Goal: Information Seeking & Learning: Learn about a topic

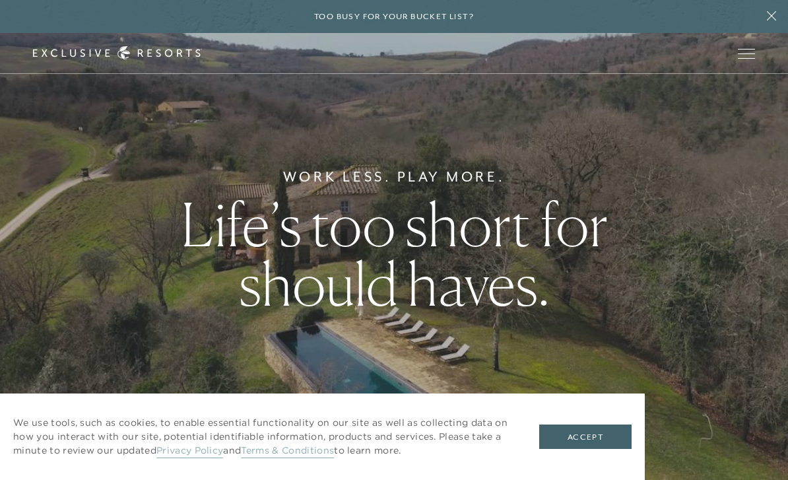
click at [738, 54] on span "Open navigation" at bounding box center [745, 53] width 17 height 9
click at [744, 57] on span "Open navigation" at bounding box center [745, 53] width 17 height 9
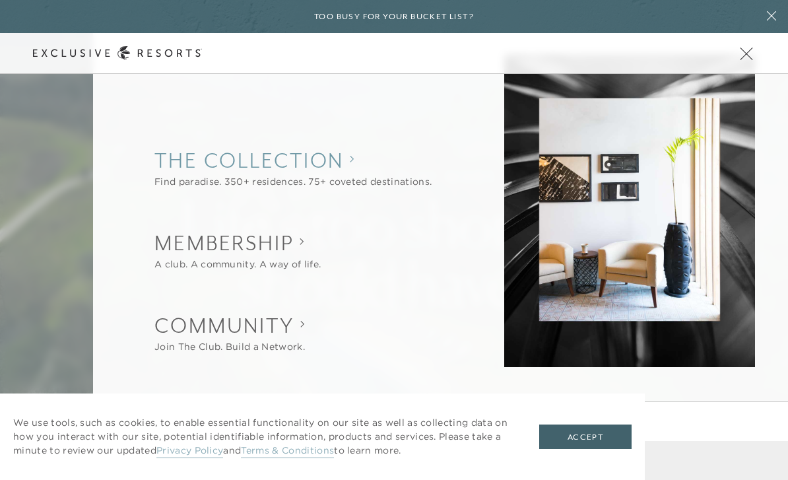
click at [343, 168] on collection "The Collection" at bounding box center [292, 160] width 277 height 29
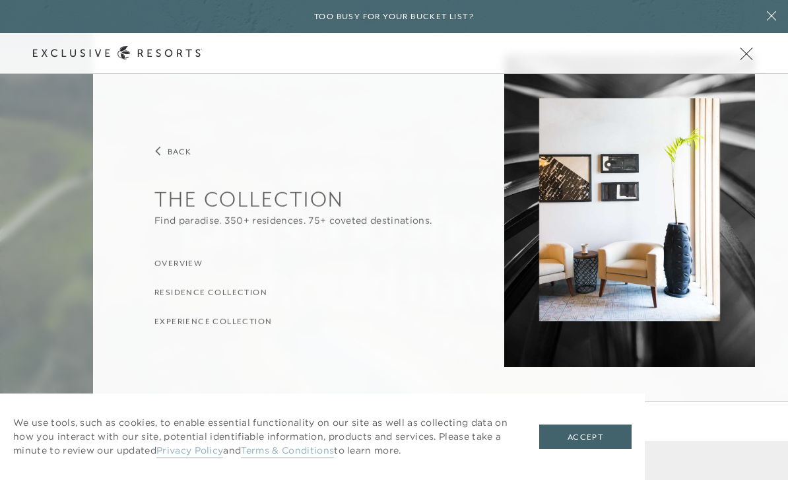
click at [191, 260] on h3 "Overview" at bounding box center [178, 263] width 48 height 13
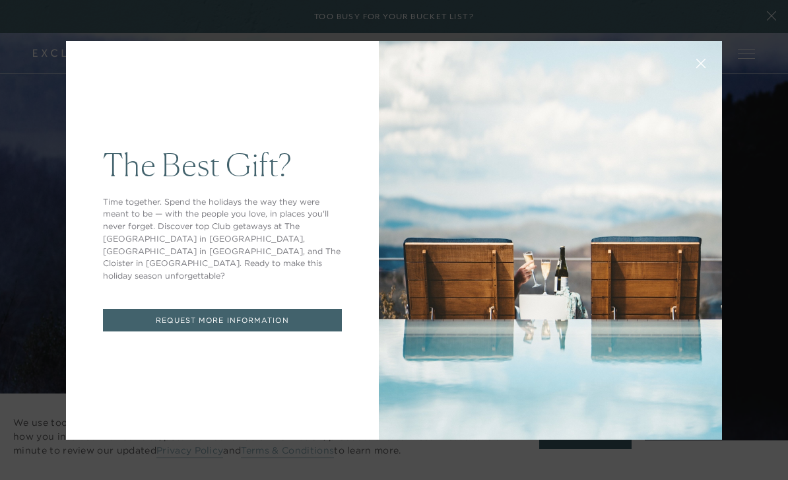
click at [42, 202] on div "The Best Gift? Time together. Spend the holidays the way they were meant to be …" at bounding box center [394, 240] width 788 height 480
click at [767, 50] on div "The Best Gift? Time together. Spend the holidays the way they were meant to be …" at bounding box center [394, 240] width 788 height 480
click at [701, 65] on icon at bounding box center [701, 63] width 10 height 10
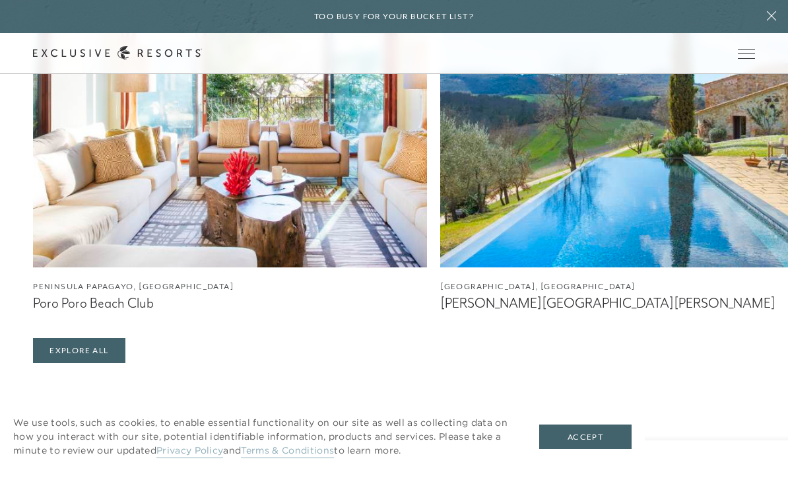
scroll to position [2001, 0]
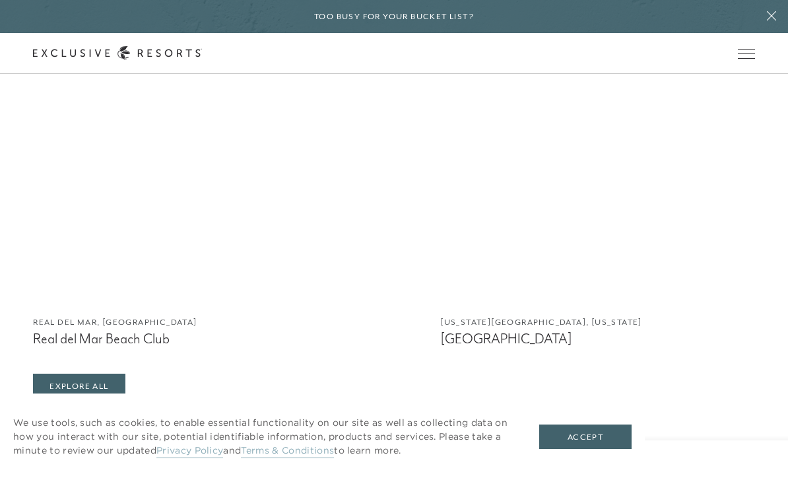
click at [129, 303] on img at bounding box center [230, 138] width 394 height 330
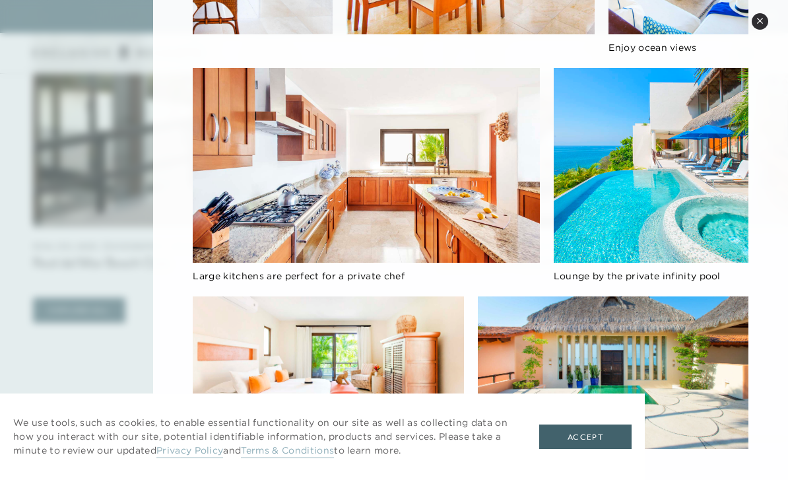
scroll to position [2075, 0]
click at [592, 435] on button "Accept" at bounding box center [585, 436] width 92 height 25
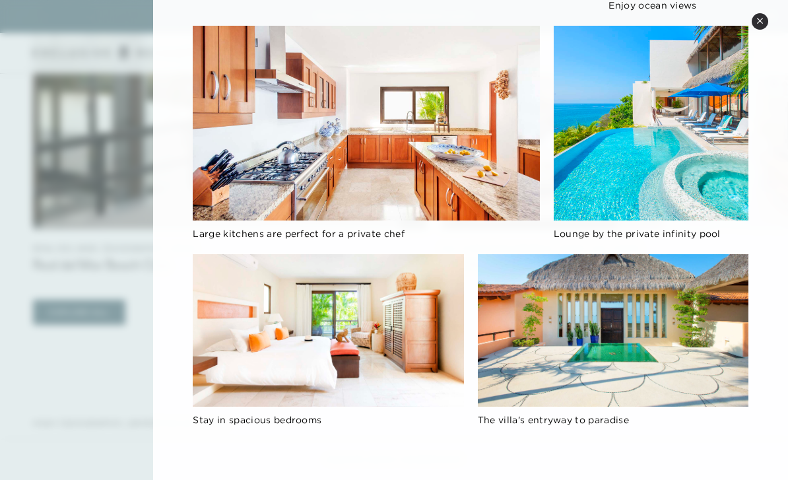
scroll to position [843, 0]
click at [744, 241] on div "Lounge by the private infinity pool" at bounding box center [650, 140] width 195 height 228
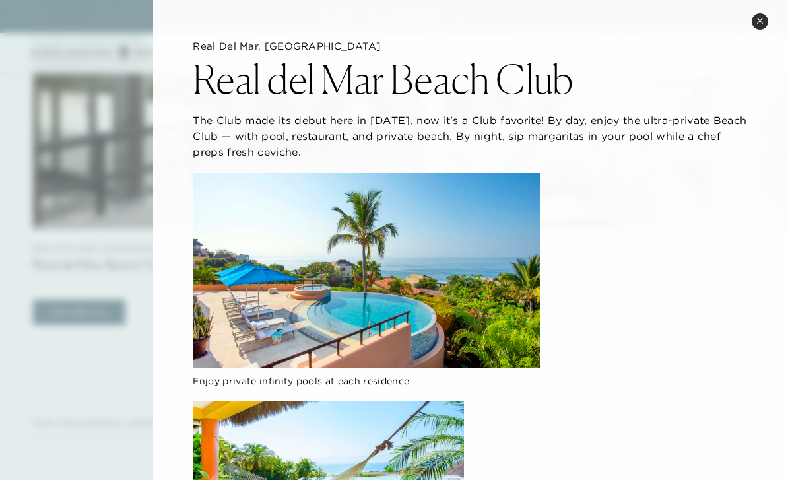
scroll to position [0, 0]
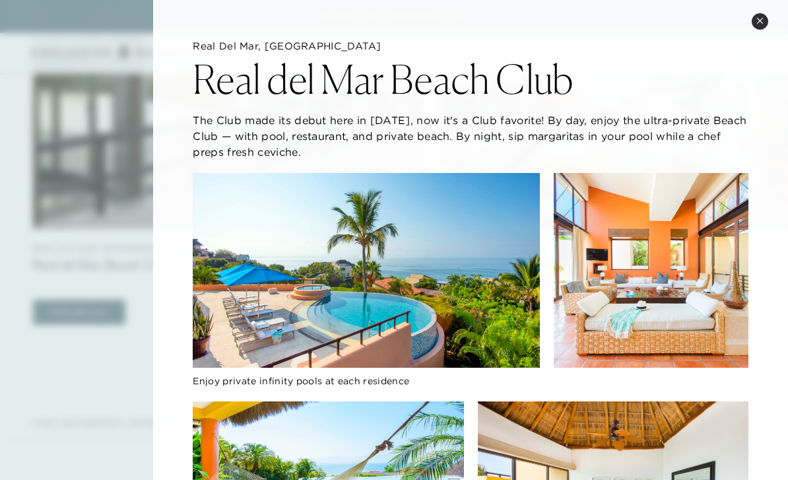
click at [762, 18] on icon at bounding box center [759, 20] width 5 height 5
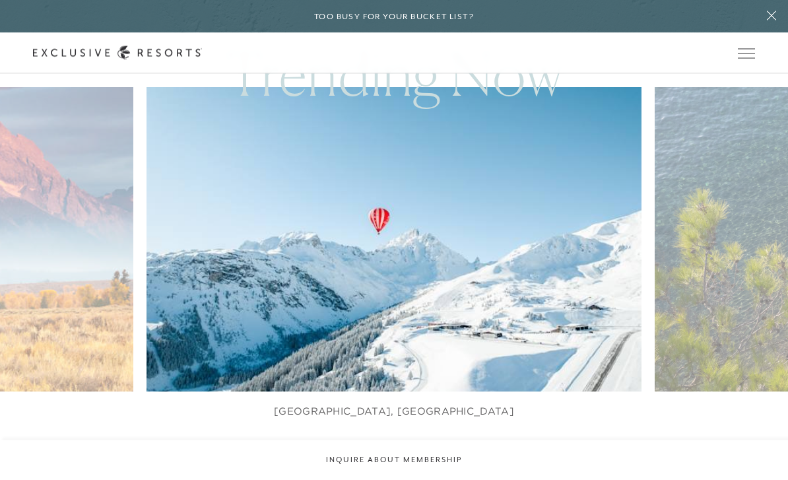
click at [772, 14] on icon at bounding box center [771, 16] width 25 height 11
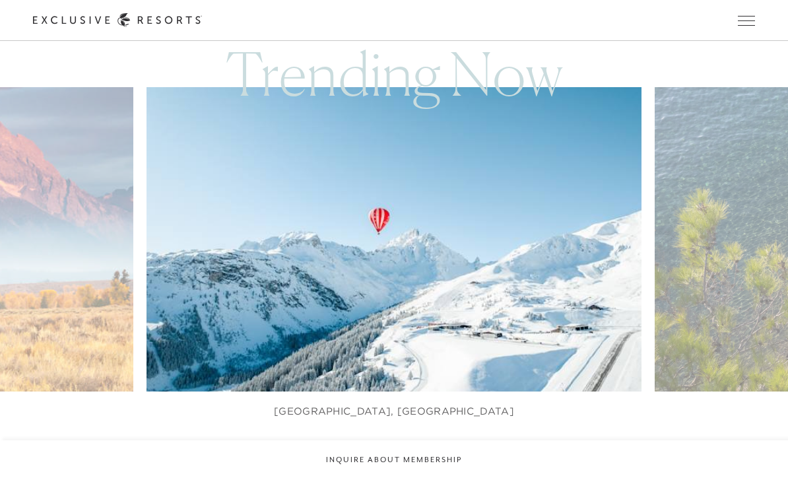
click at [744, 25] on button "Open navigation" at bounding box center [745, 20] width 17 height 9
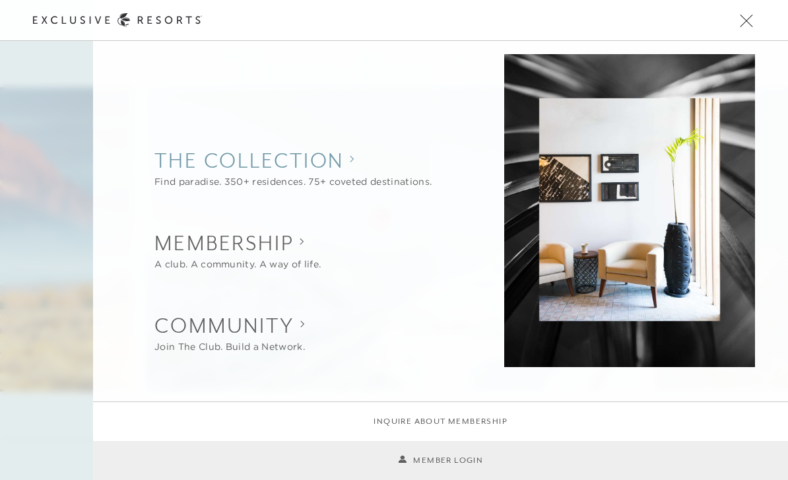
click at [370, 165] on collection "The Collection" at bounding box center [292, 160] width 277 height 29
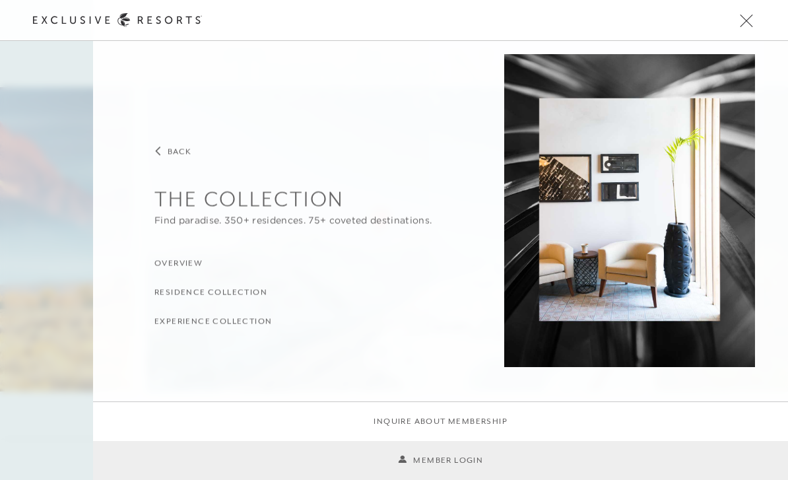
click at [246, 294] on h3 "Residence Collection" at bounding box center [210, 292] width 113 height 13
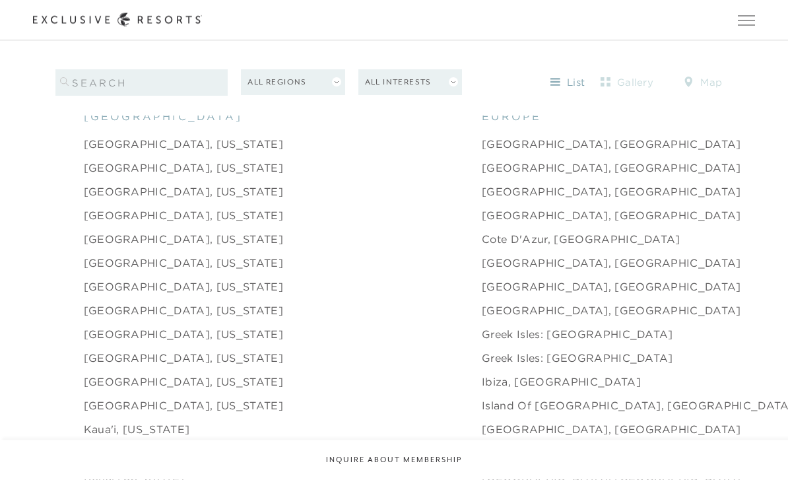
scroll to position [1322, 0]
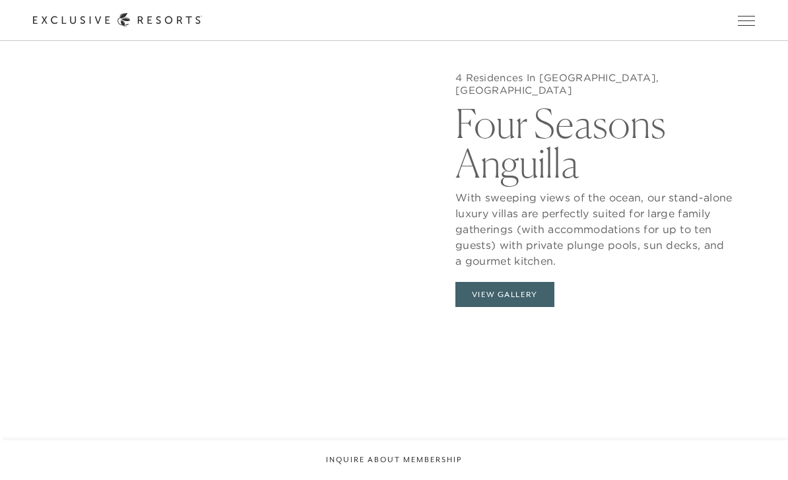
scroll to position [1181, 0]
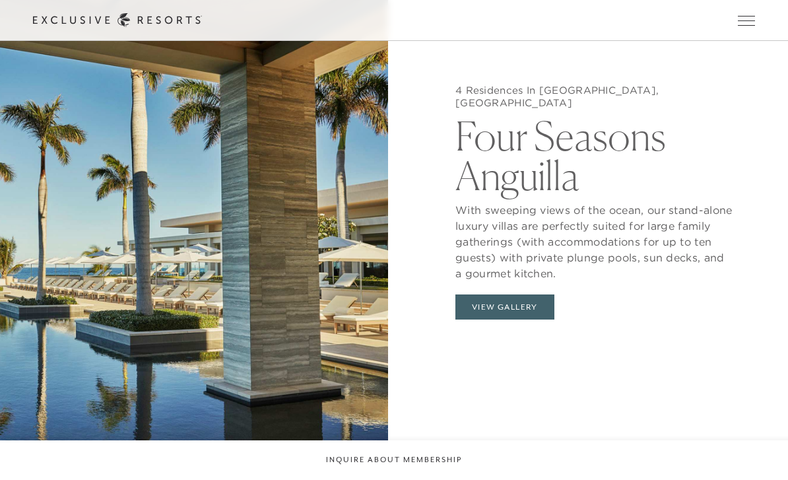
scroll to position [1322, 0]
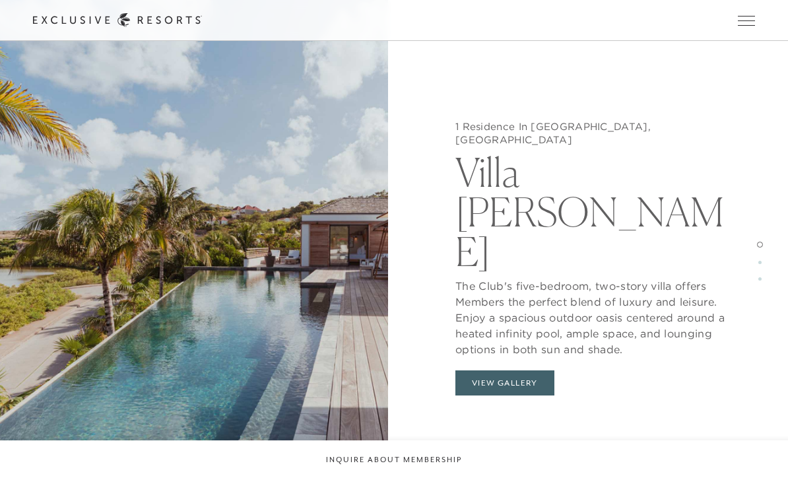
scroll to position [1181, 0]
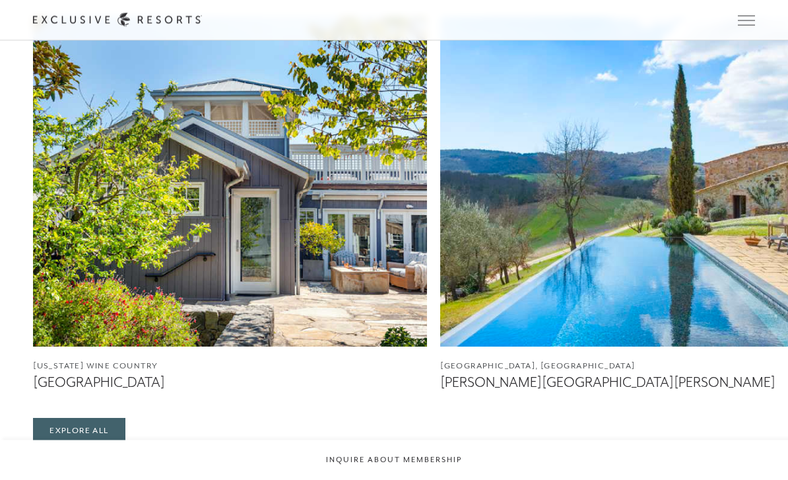
scroll to position [1322, 0]
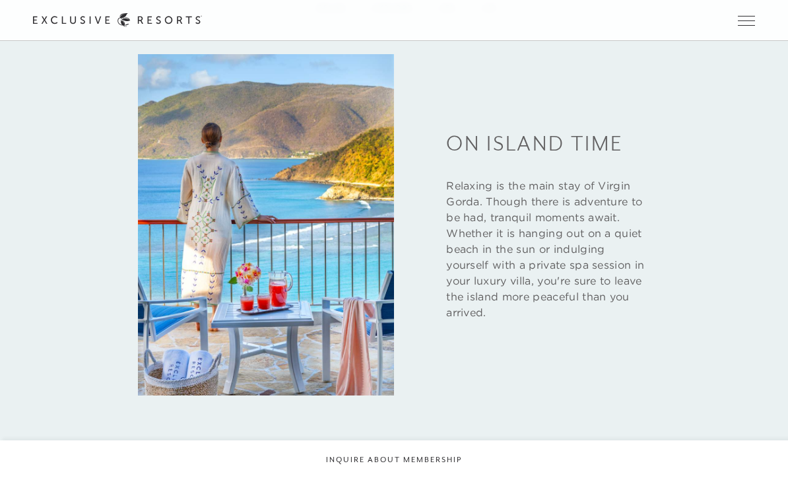
scroll to position [1800, 0]
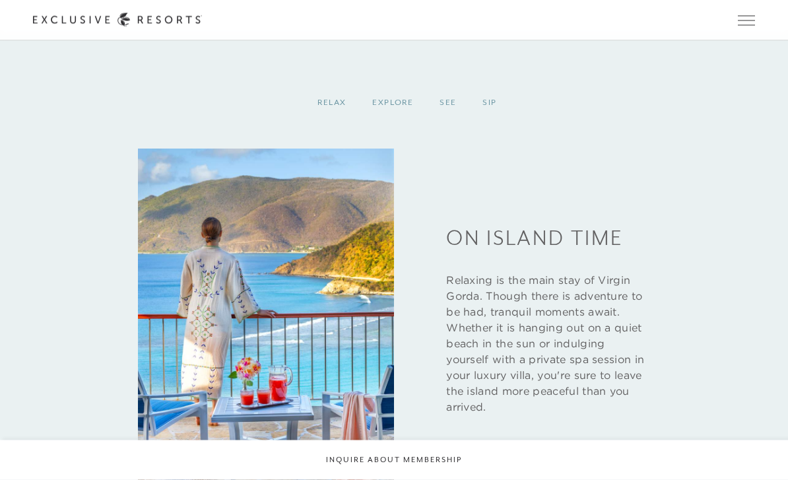
click at [487, 123] on div "Sip" at bounding box center [489, 103] width 40 height 39
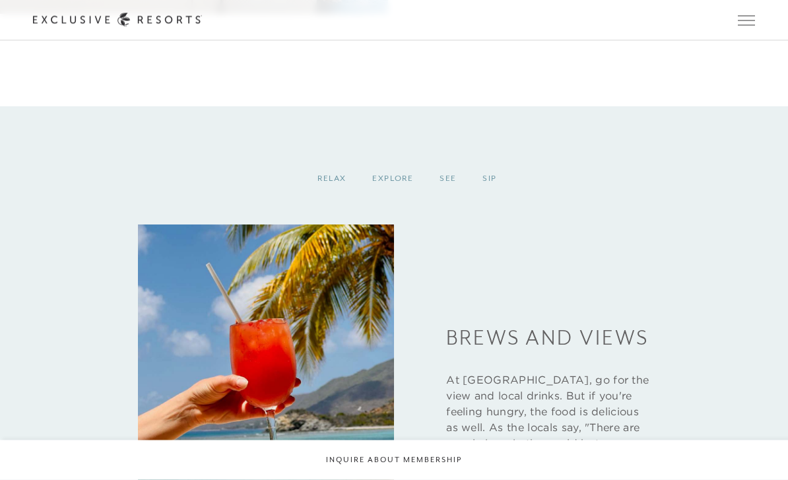
click at [454, 199] on div "See" at bounding box center [447, 179] width 43 height 39
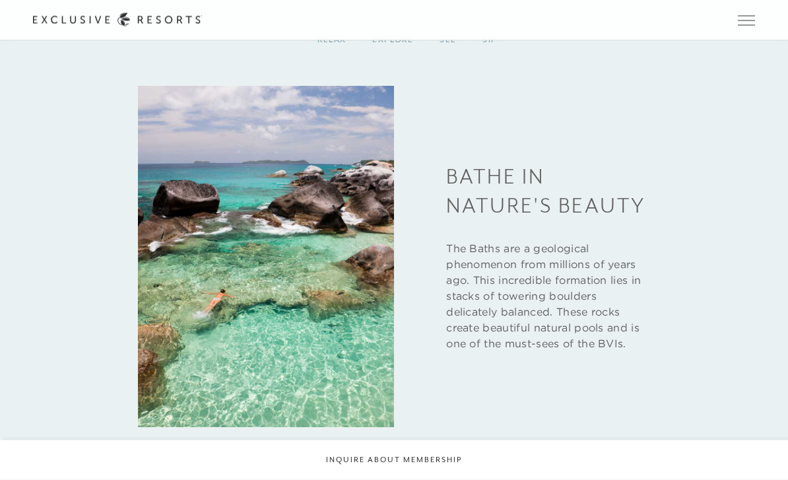
scroll to position [1735, 0]
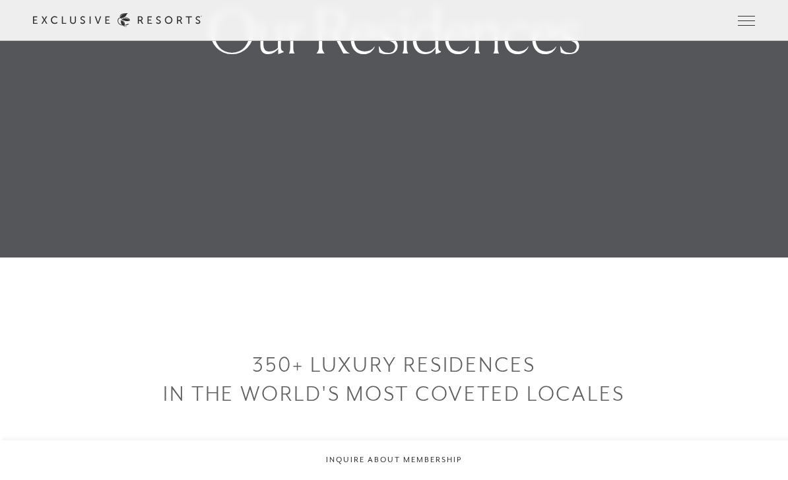
scroll to position [1322, 0]
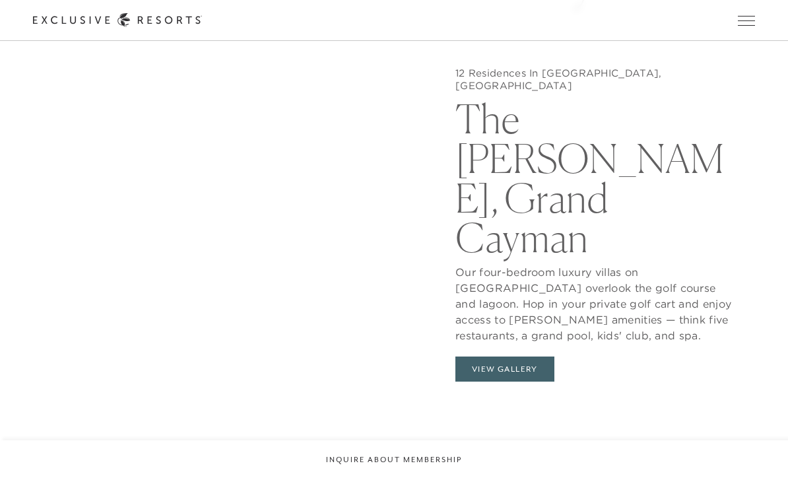
scroll to position [1148, 0]
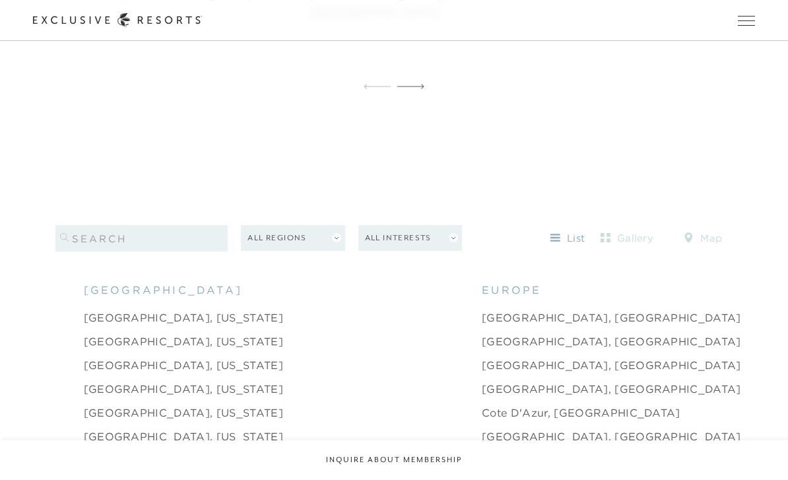
scroll to position [1322, 0]
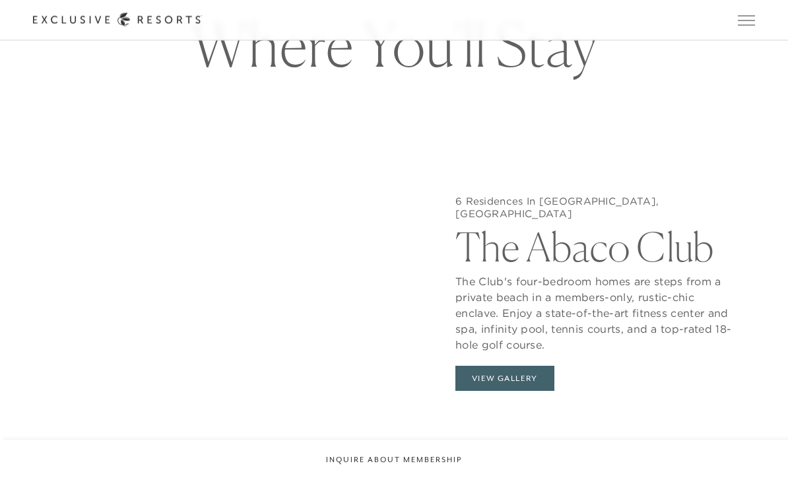
scroll to position [1075, 0]
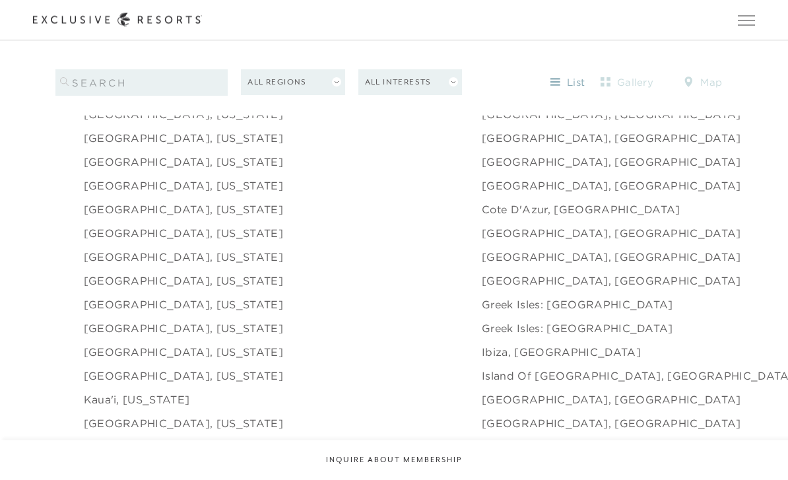
scroll to position [1348, 0]
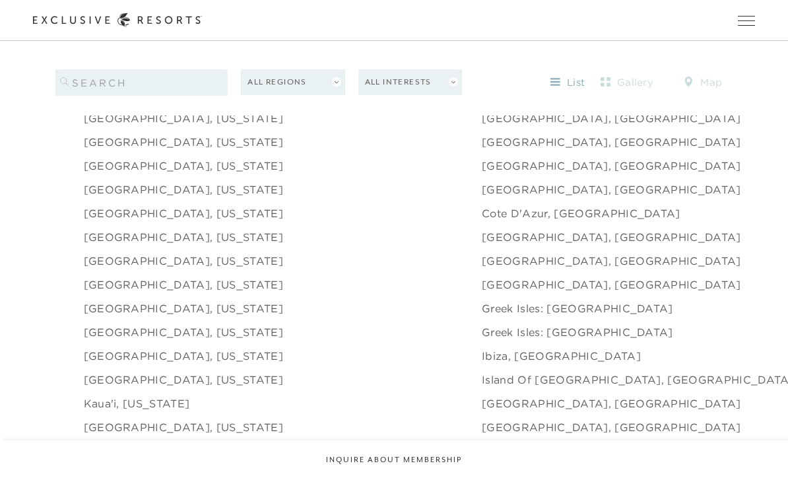
click at [100, 221] on link "[GEOGRAPHIC_DATA], [US_STATE]" at bounding box center [183, 213] width 199 height 16
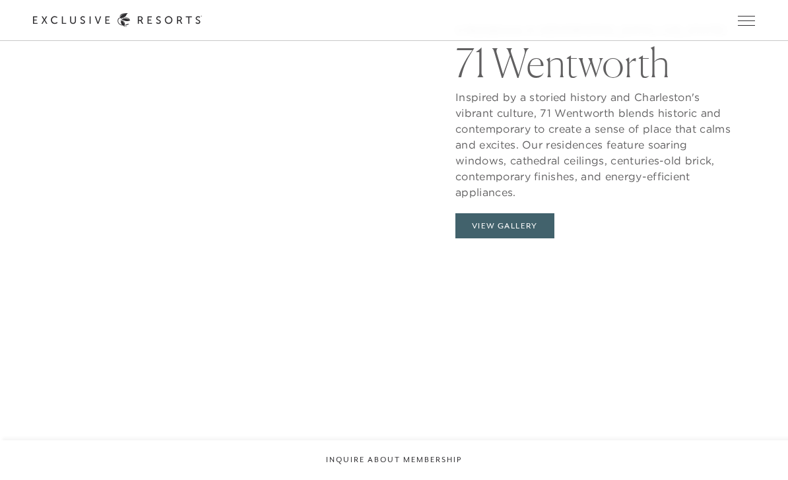
scroll to position [1266, 0]
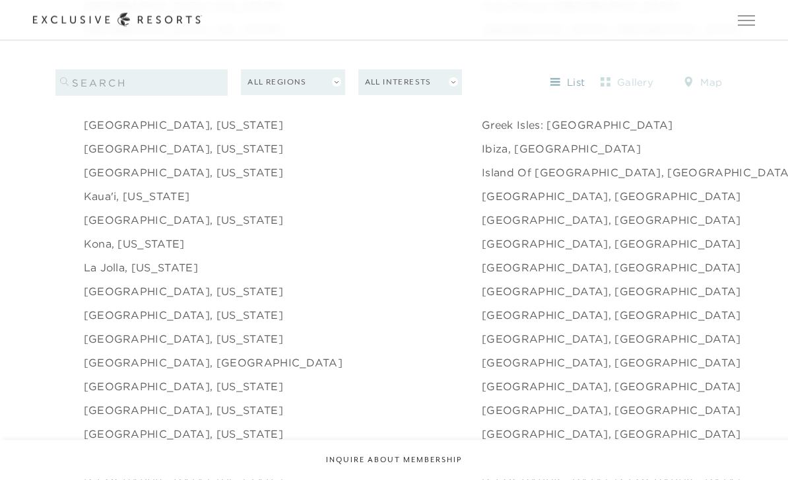
scroll to position [1557, 0]
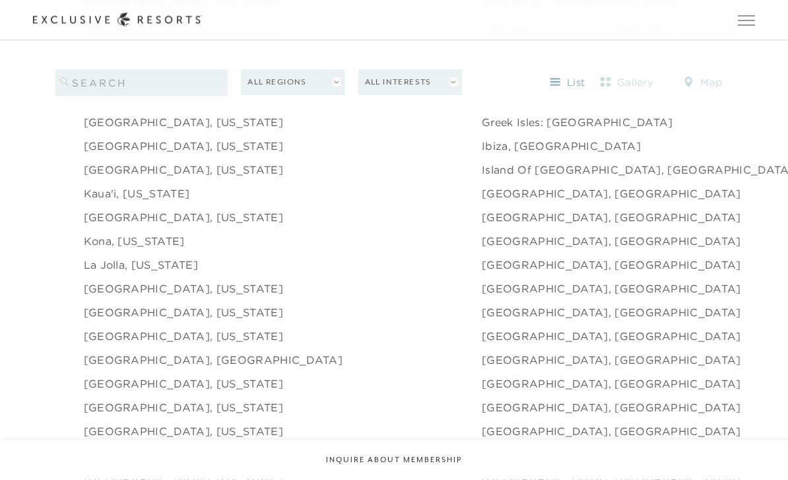
click at [102, 202] on link "Kaua'i, [US_STATE]" at bounding box center [137, 194] width 106 height 16
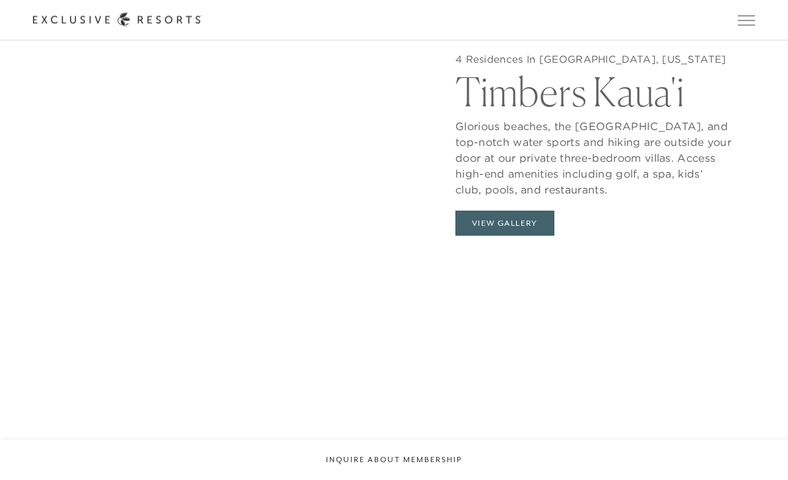
scroll to position [1239, 0]
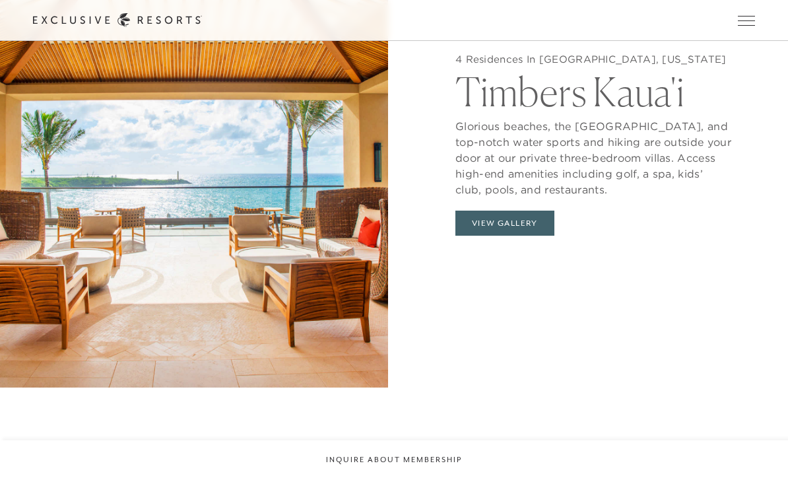
scroll to position [1557, 0]
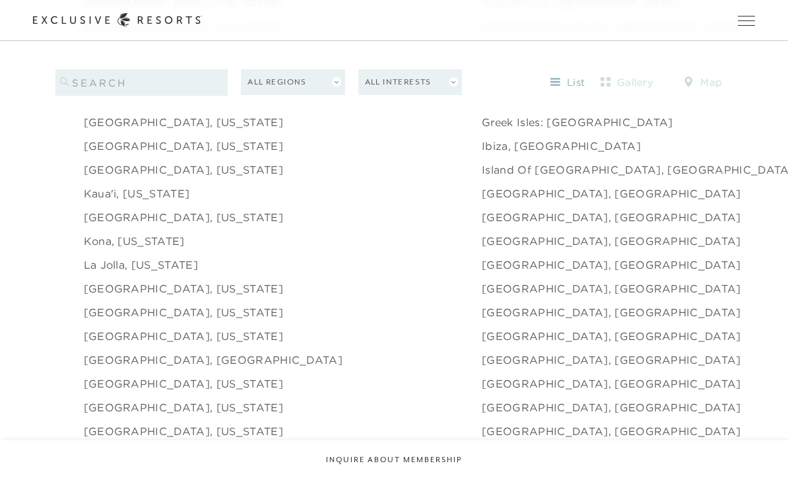
click at [106, 225] on link "[GEOGRAPHIC_DATA], [US_STATE]" at bounding box center [183, 217] width 199 height 16
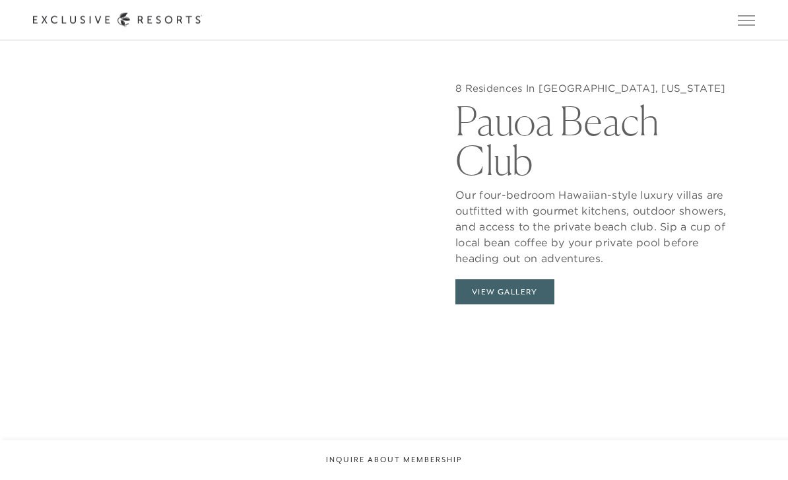
scroll to position [1190, 0]
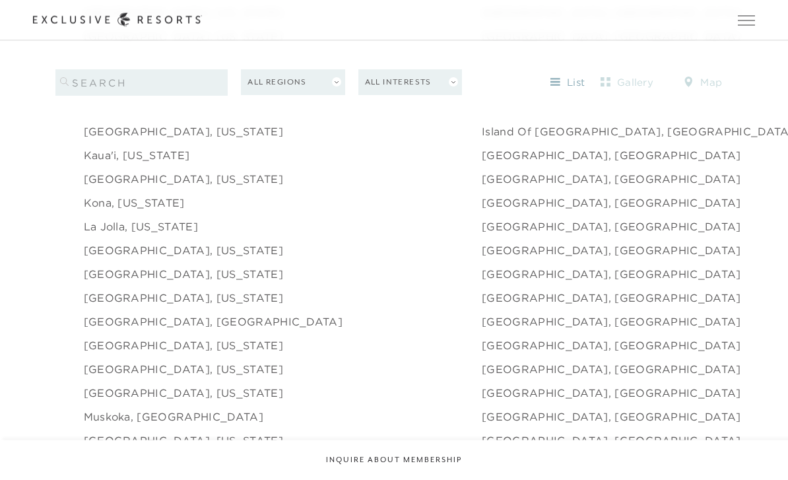
scroll to position [1596, 0]
click at [104, 210] on link "Kona, [US_STATE]" at bounding box center [134, 202] width 101 height 16
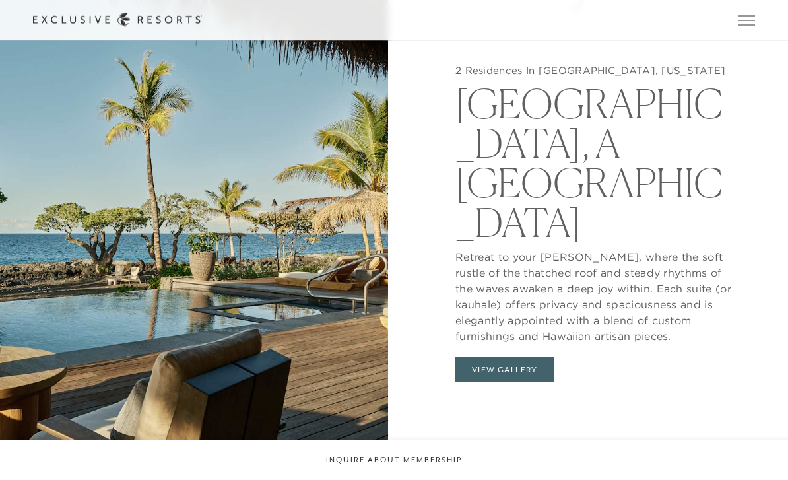
scroll to position [1146, 0]
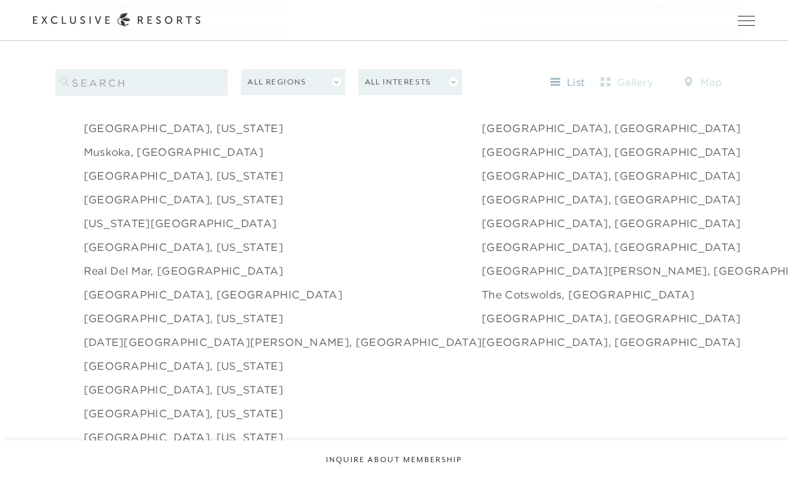
scroll to position [1867, 0]
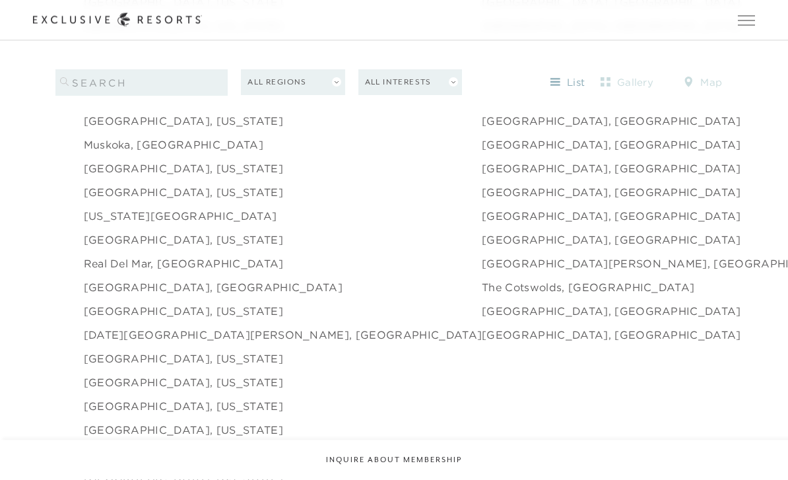
click at [100, 201] on link "[GEOGRAPHIC_DATA], [US_STATE]" at bounding box center [183, 193] width 199 height 16
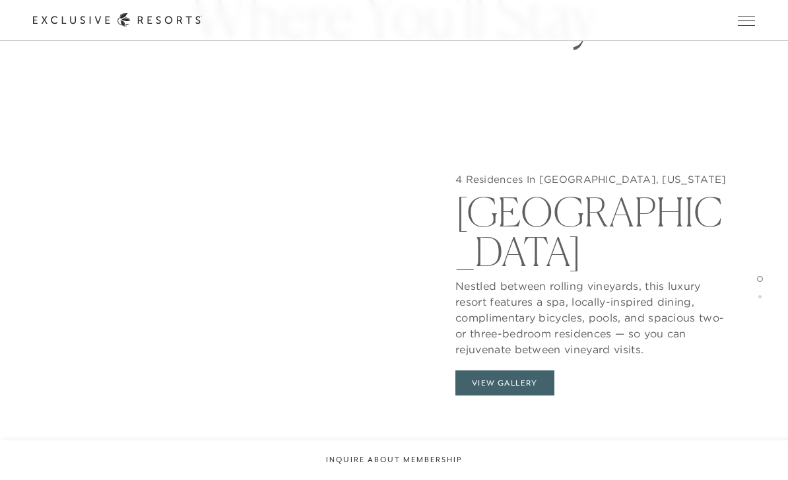
scroll to position [1209, 0]
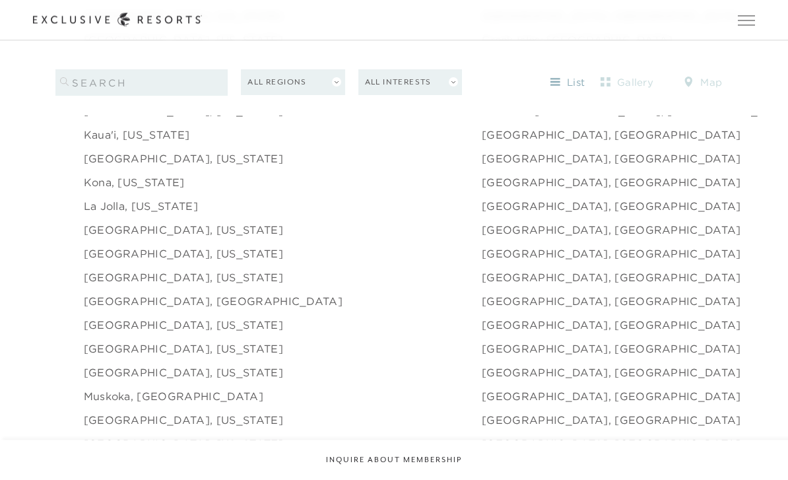
scroll to position [1667, 0]
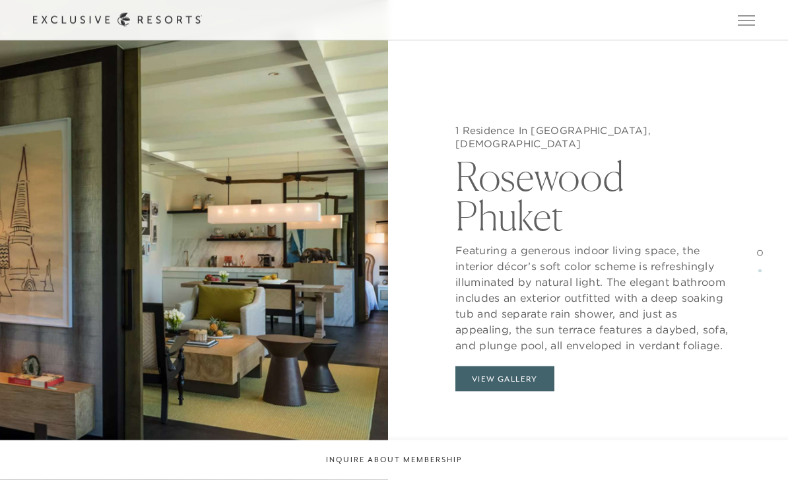
scroll to position [1189, 0]
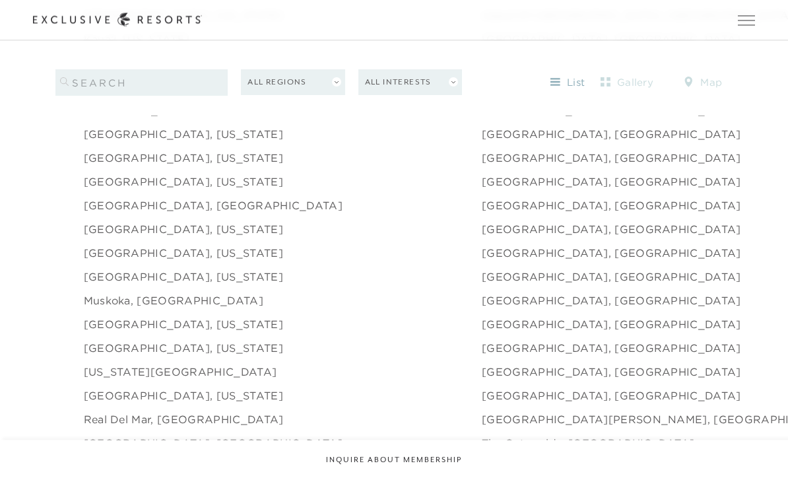
scroll to position [1716, 0]
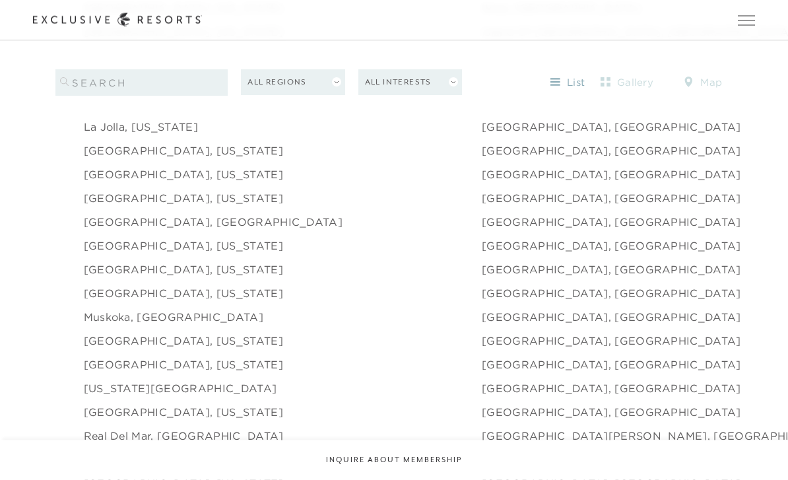
scroll to position [1698, 0]
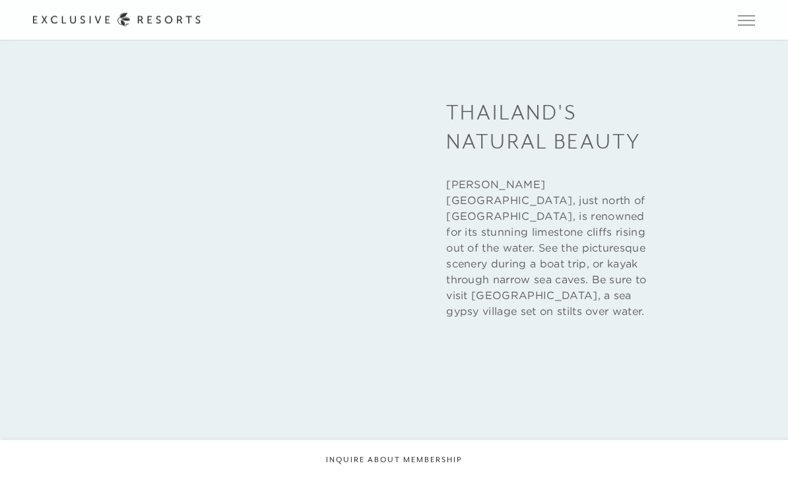
scroll to position [2901, 0]
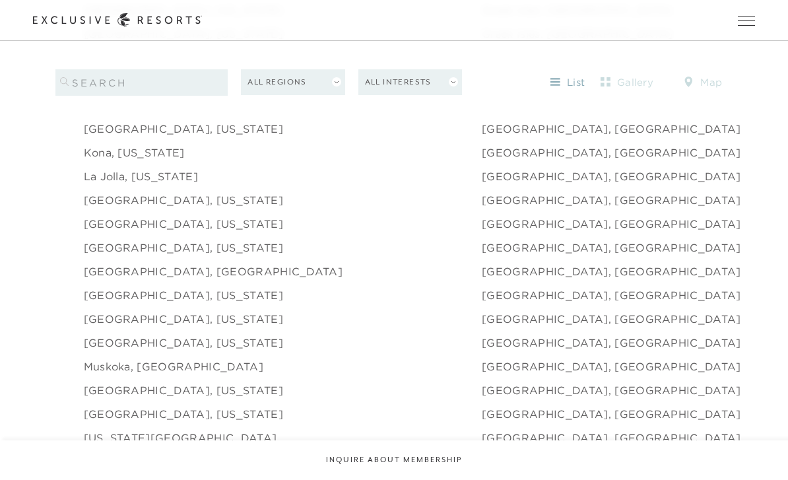
scroll to position [1646, 0]
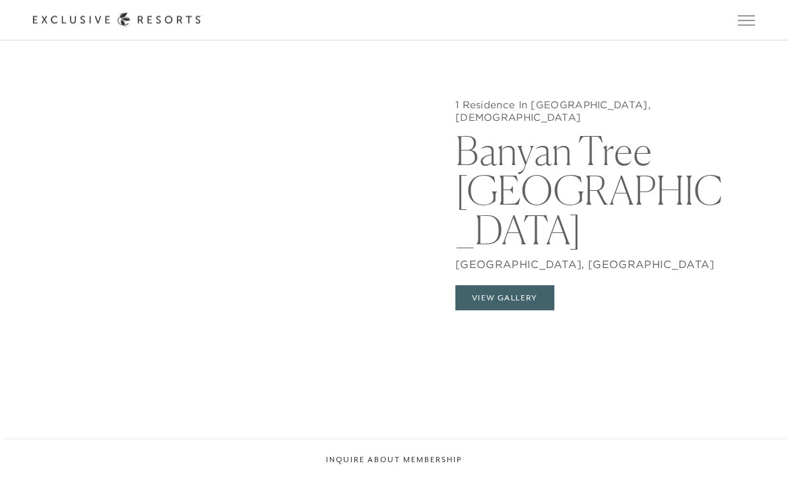
scroll to position [1179, 0]
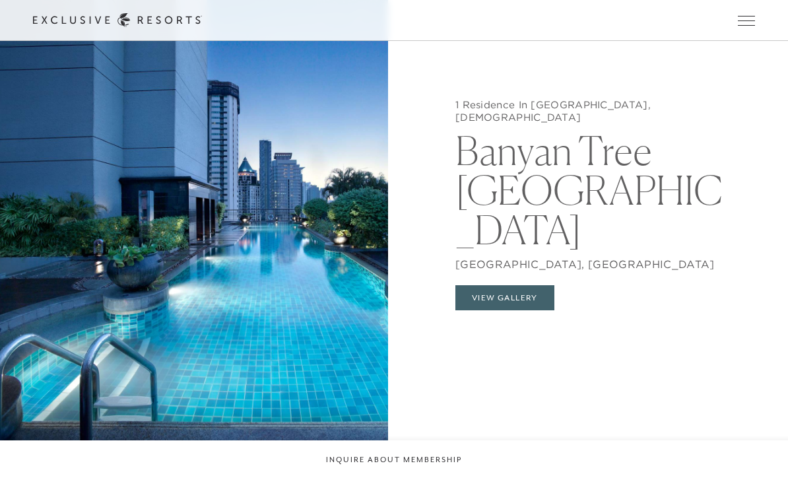
click at [623, 185] on h2 "Banyan Tree [GEOGRAPHIC_DATA]" at bounding box center [593, 186] width 277 height 125
click at [553, 272] on p "[GEOGRAPHIC_DATA], [GEOGRAPHIC_DATA]" at bounding box center [593, 260] width 277 height 22
click at [543, 310] on button "View Gallery" at bounding box center [504, 297] width 99 height 25
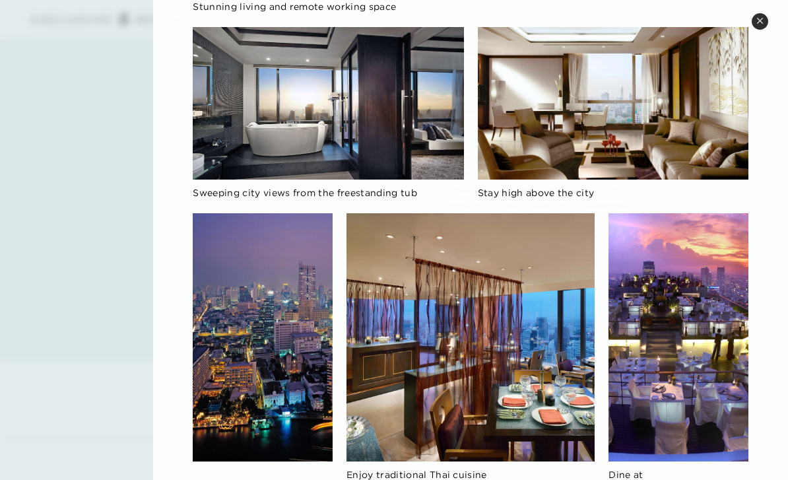
scroll to position [1918, 0]
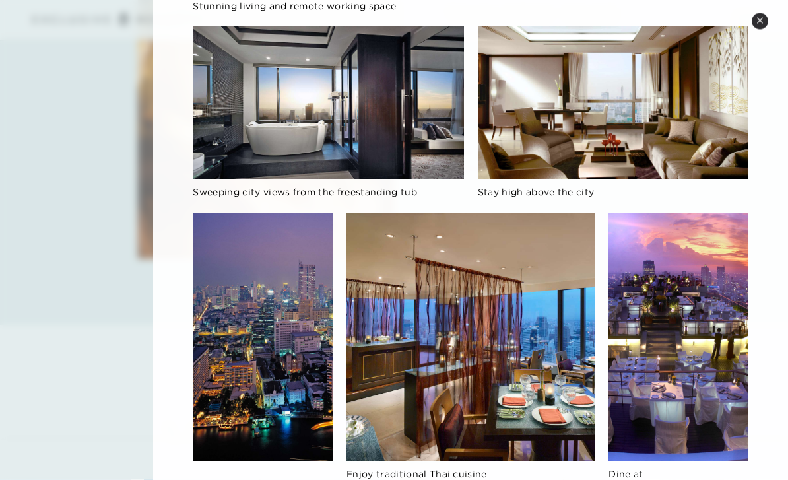
click at [767, 20] on button "Close quickview" at bounding box center [759, 21] width 16 height 16
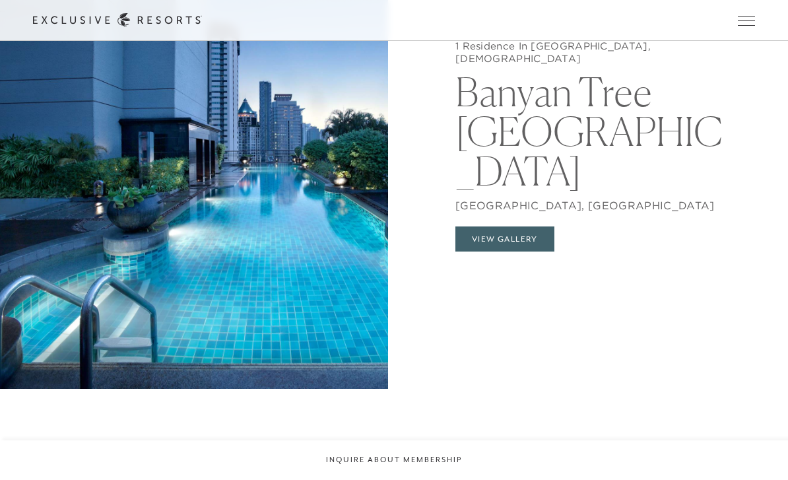
scroll to position [1238, 0]
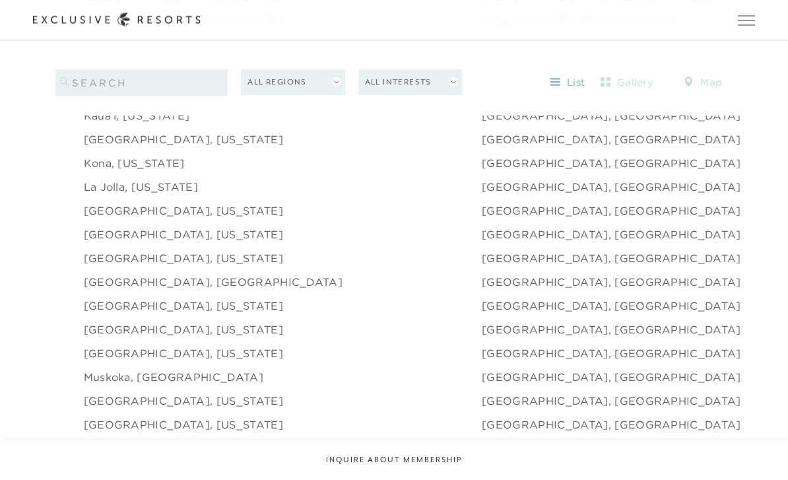
scroll to position [1635, 0]
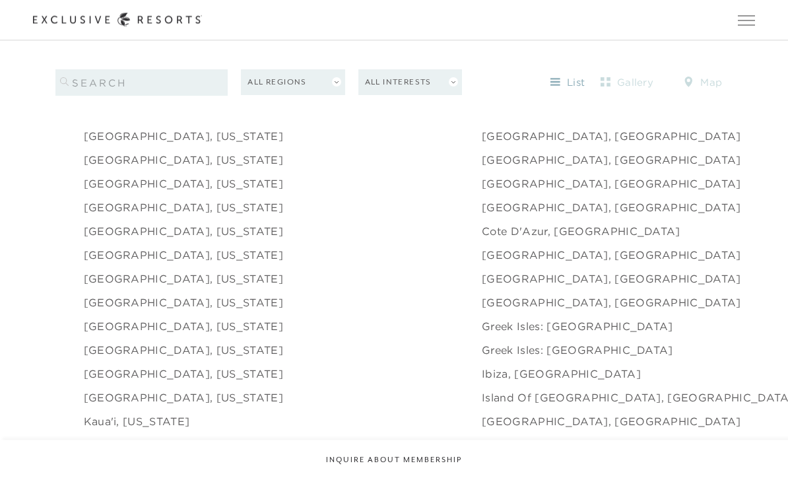
scroll to position [1330, 0]
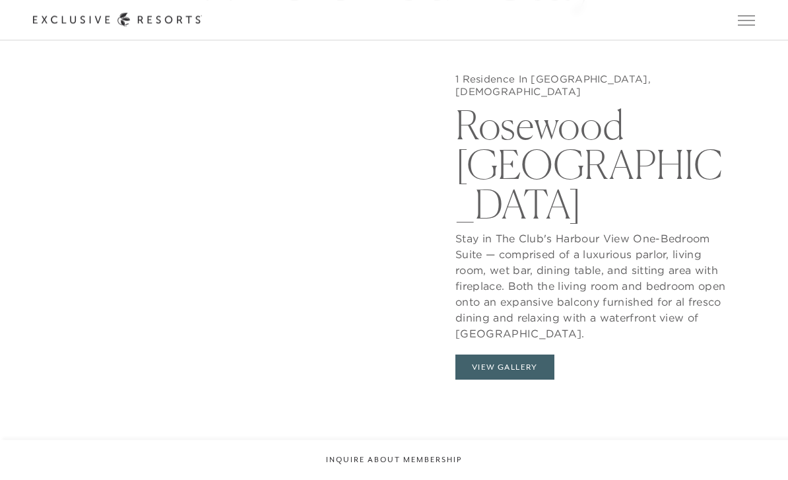
scroll to position [1157, 0]
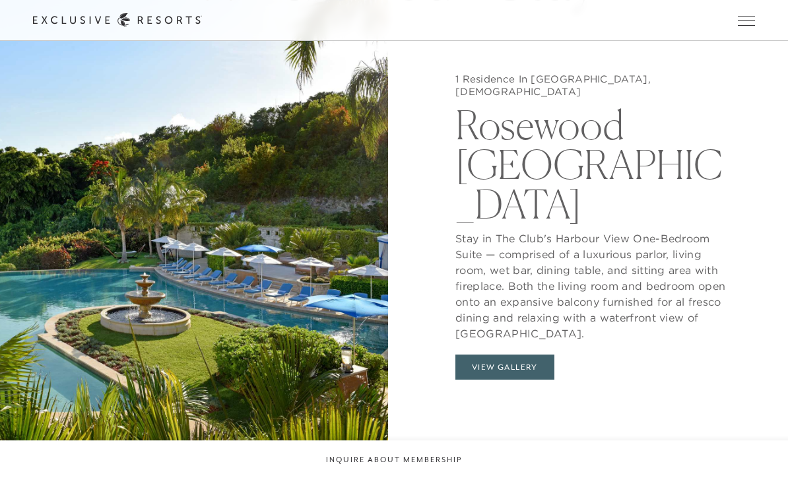
scroll to position [1330, 0]
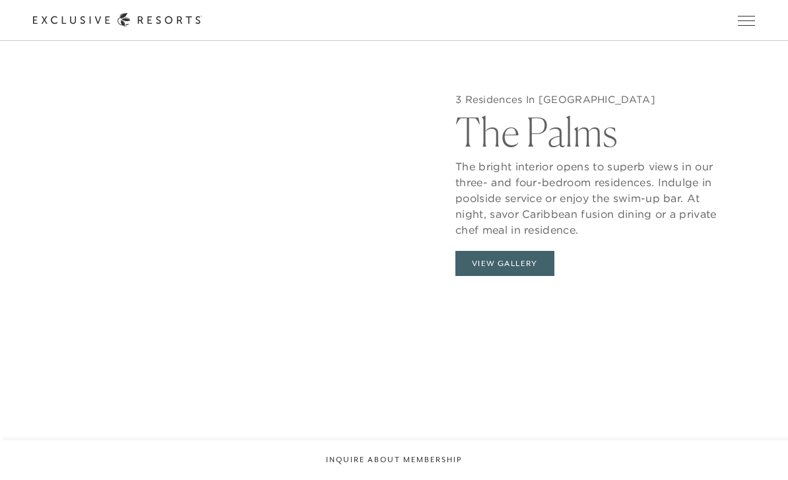
scroll to position [1186, 0]
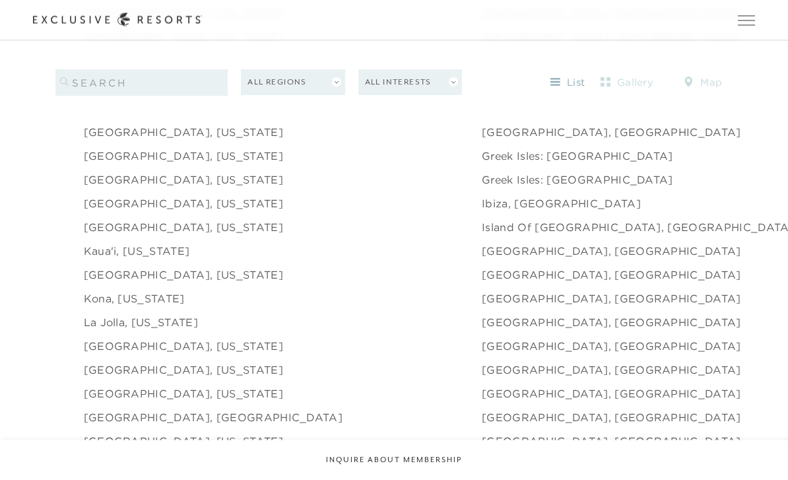
scroll to position [1501, 0]
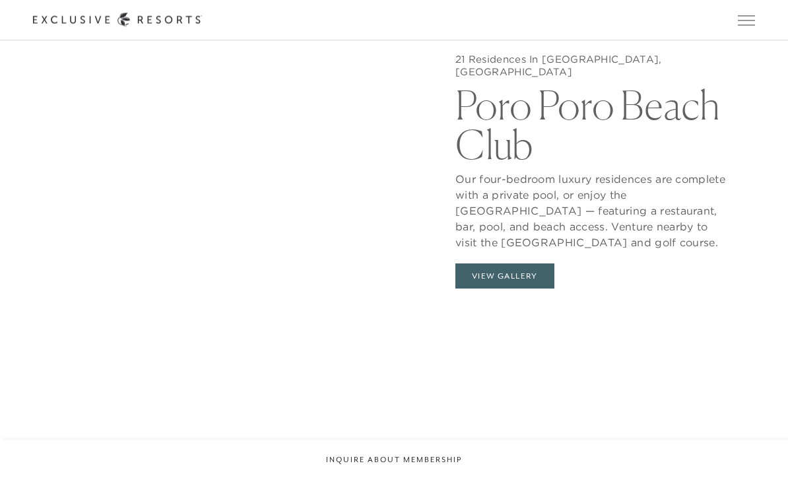
scroll to position [1212, 0]
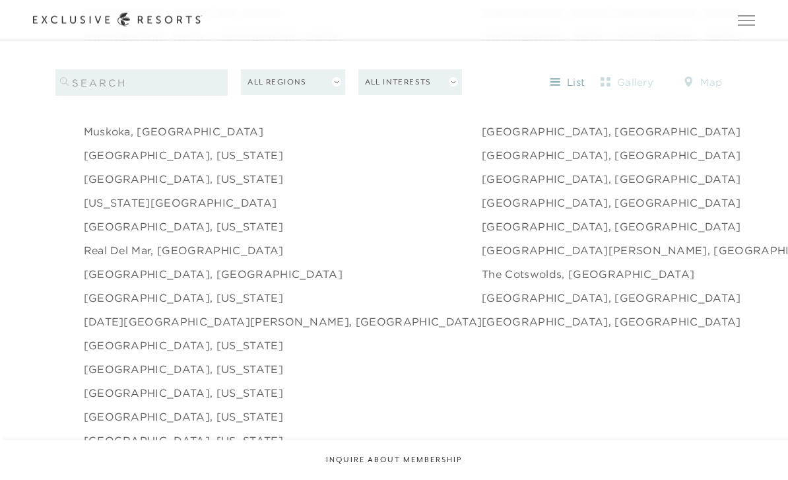
scroll to position [1884, 0]
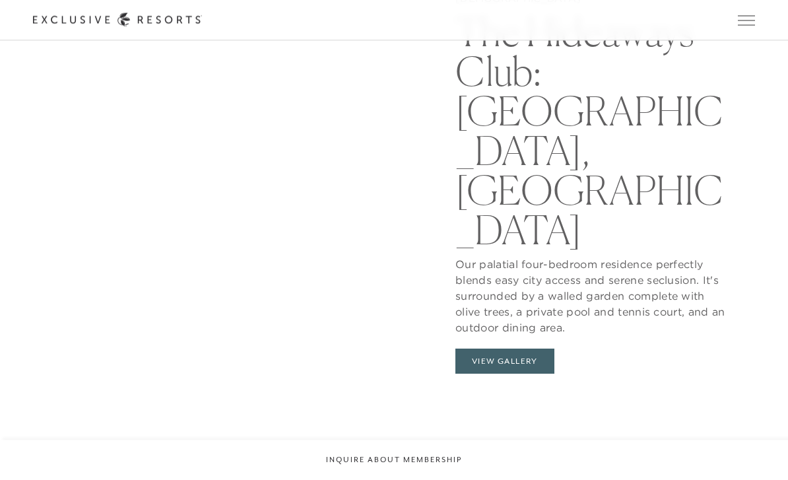
scroll to position [1206, 0]
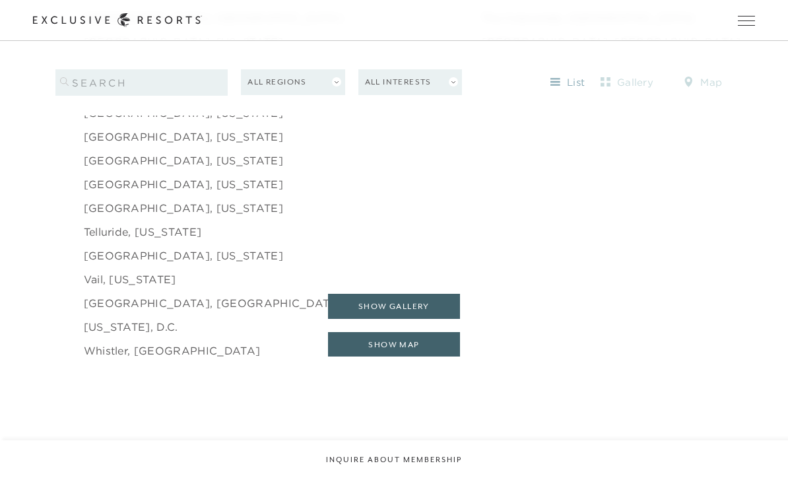
scroll to position [2135, 0]
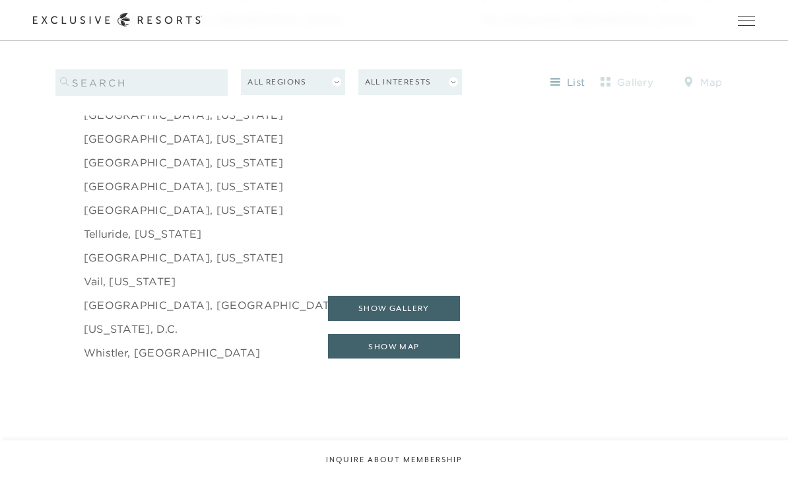
click at [99, 336] on link "[US_STATE], D.C." at bounding box center [131, 329] width 94 height 16
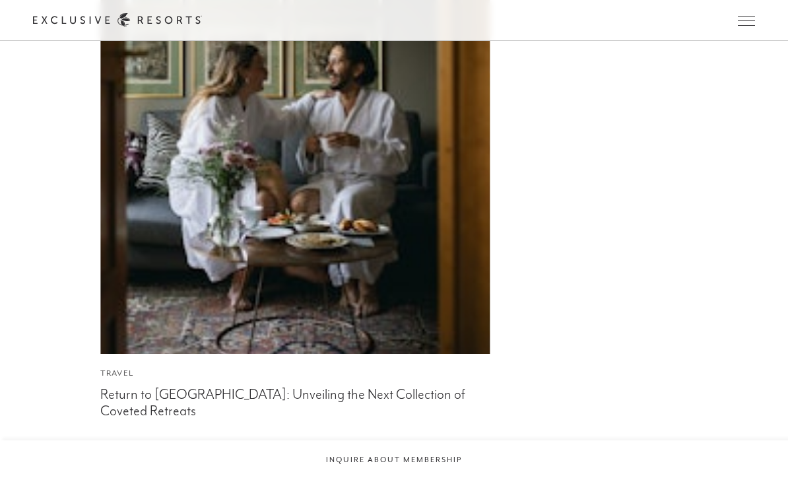
scroll to position [2988, 0]
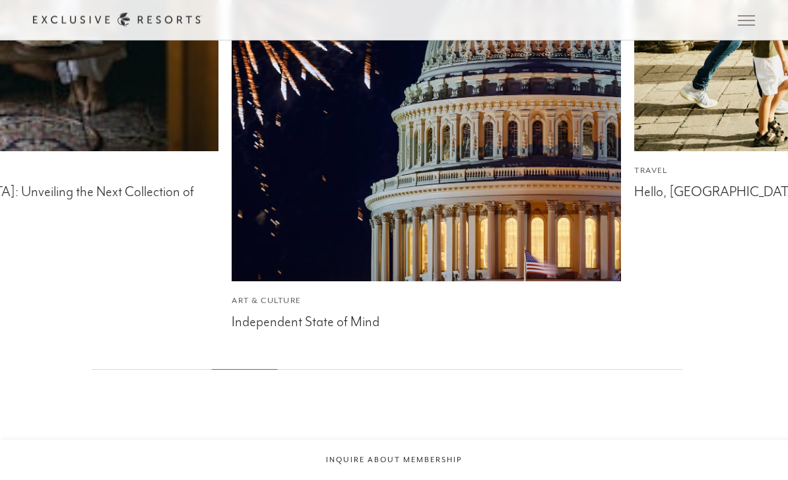
scroll to position [3191, 0]
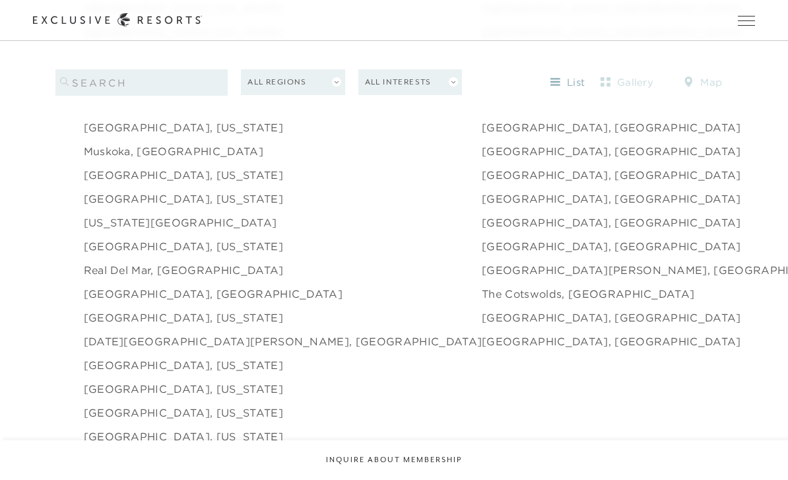
scroll to position [1860, 0]
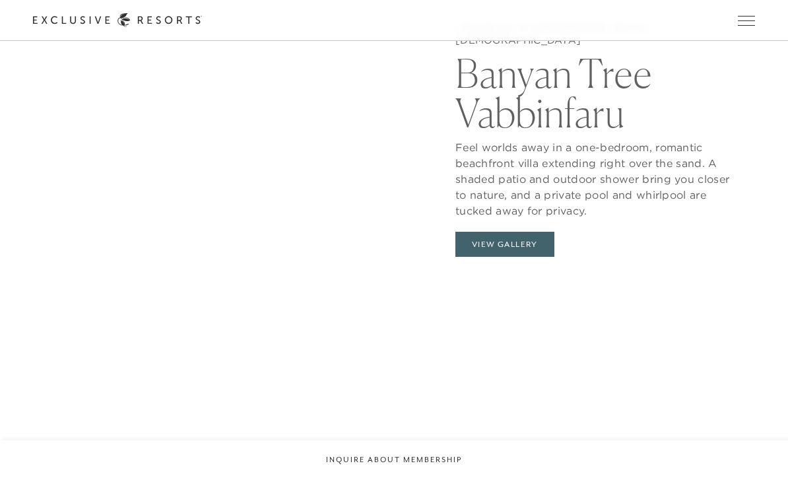
scroll to position [1245, 0]
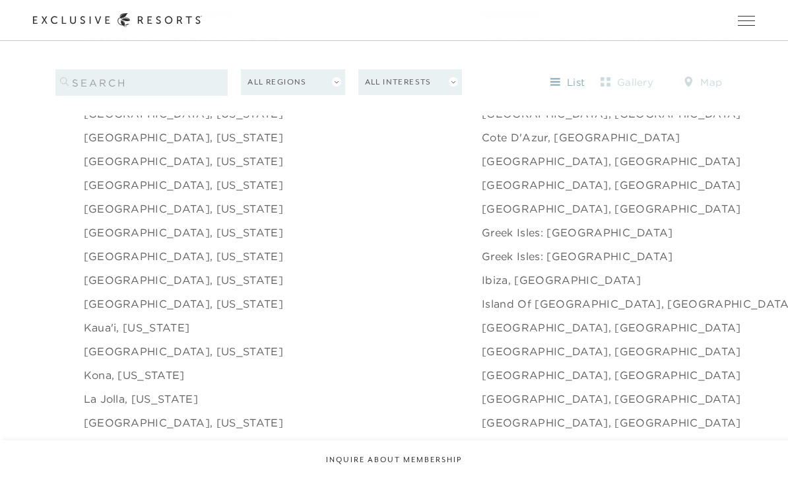
scroll to position [1423, 0]
click at [482, 360] on link "[GEOGRAPHIC_DATA], [GEOGRAPHIC_DATA]" at bounding box center [611, 352] width 259 height 16
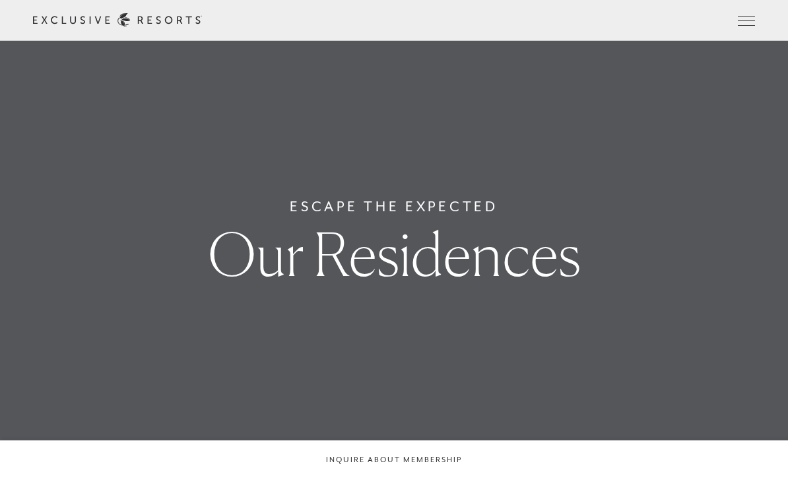
scroll to position [1423, 0]
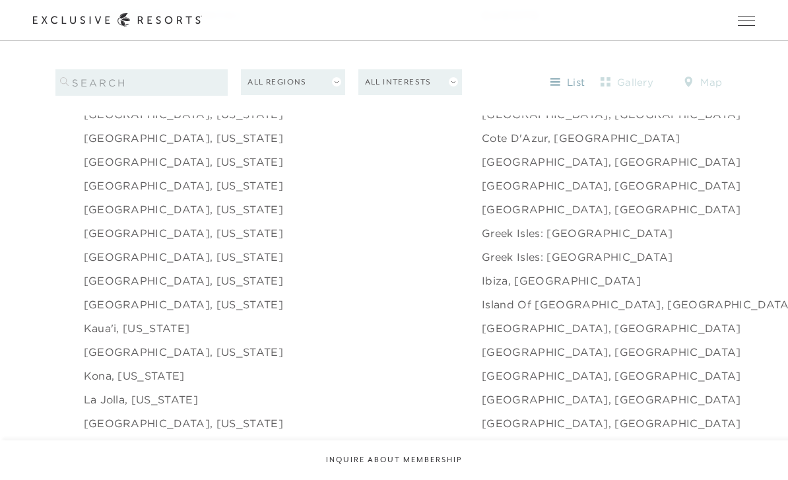
click at [482, 383] on link "[GEOGRAPHIC_DATA], [GEOGRAPHIC_DATA]" at bounding box center [611, 375] width 259 height 16
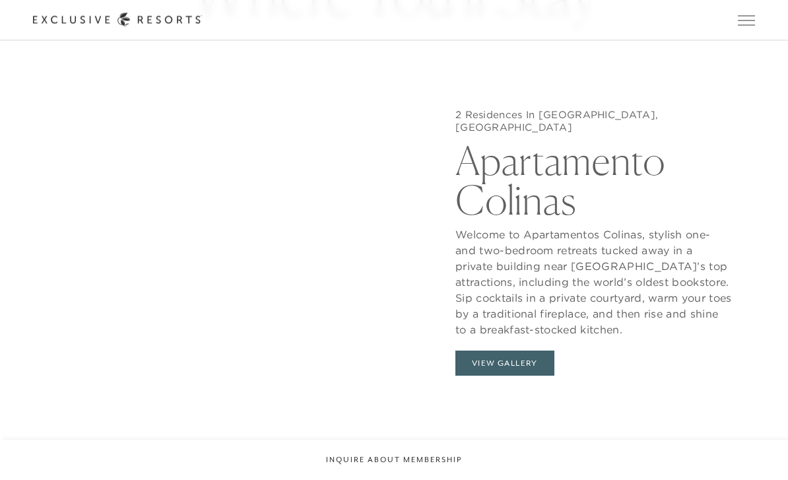
scroll to position [1141, 0]
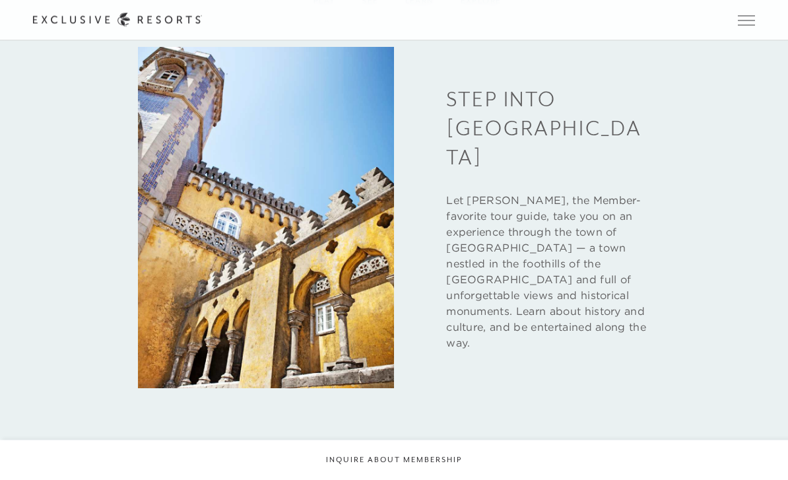
scroll to position [1423, 0]
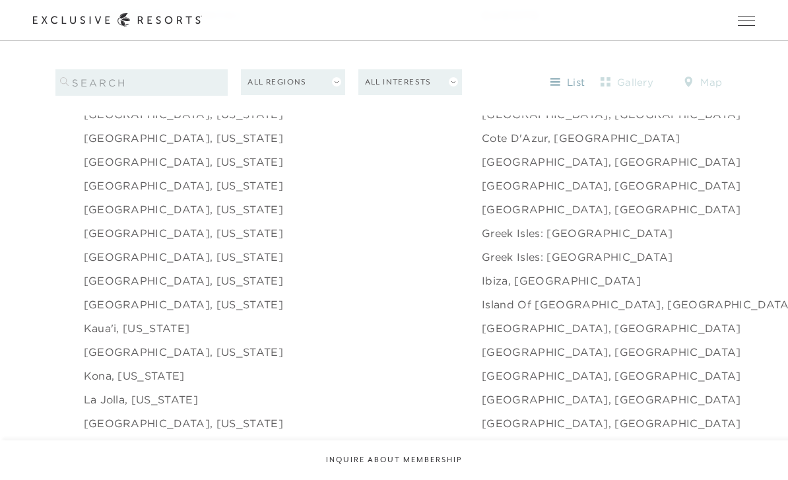
click at [107, 217] on link "[GEOGRAPHIC_DATA], [US_STATE]" at bounding box center [183, 209] width 199 height 16
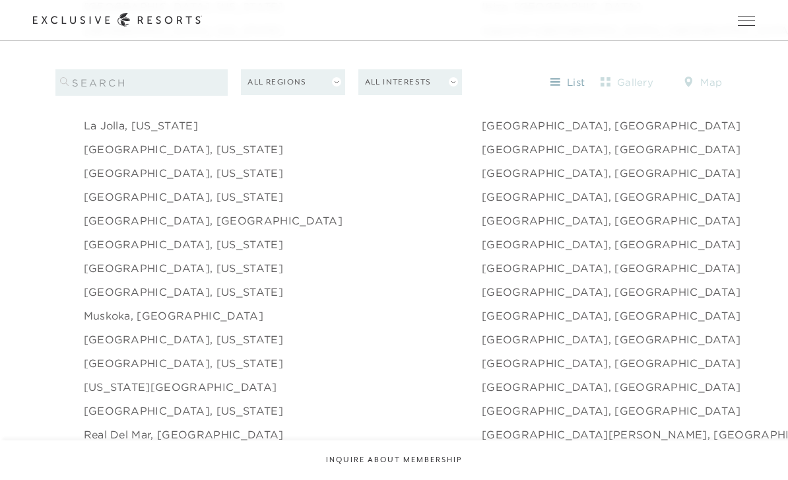
scroll to position [1698, 0]
click at [482, 322] on link "[GEOGRAPHIC_DATA], [GEOGRAPHIC_DATA]" at bounding box center [611, 314] width 259 height 16
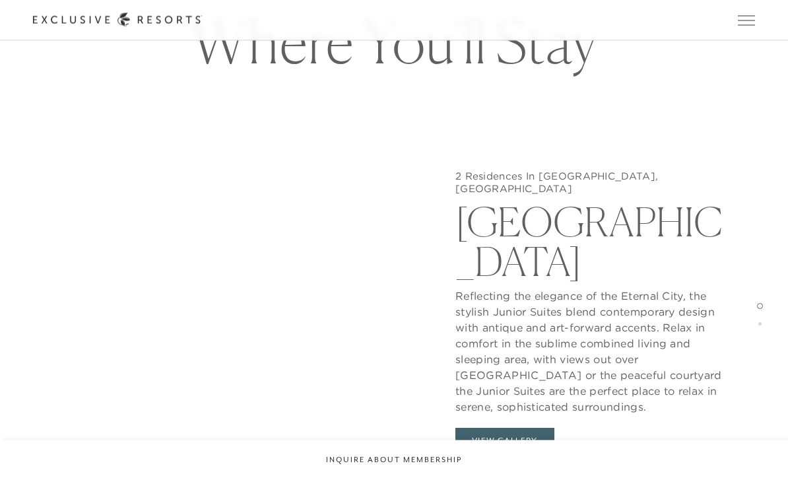
scroll to position [1082, 0]
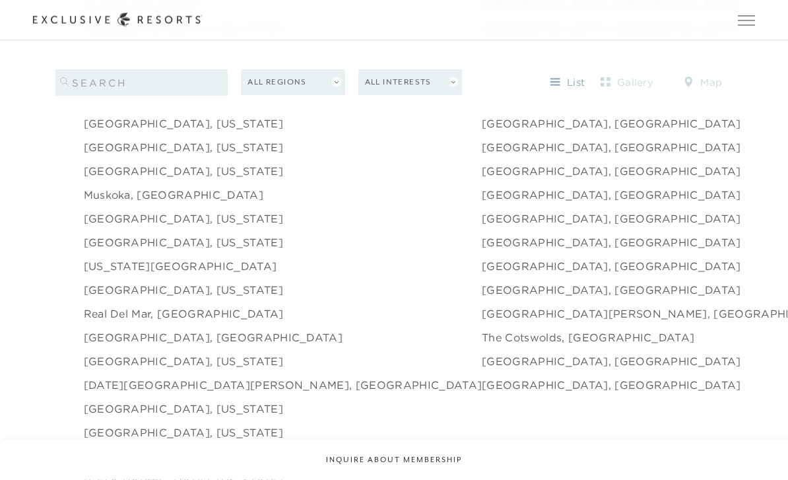
scroll to position [1818, 0]
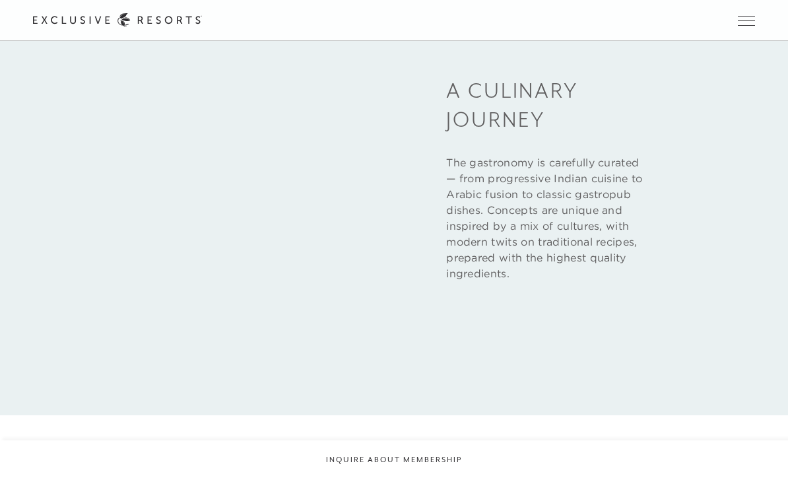
scroll to position [1941, 0]
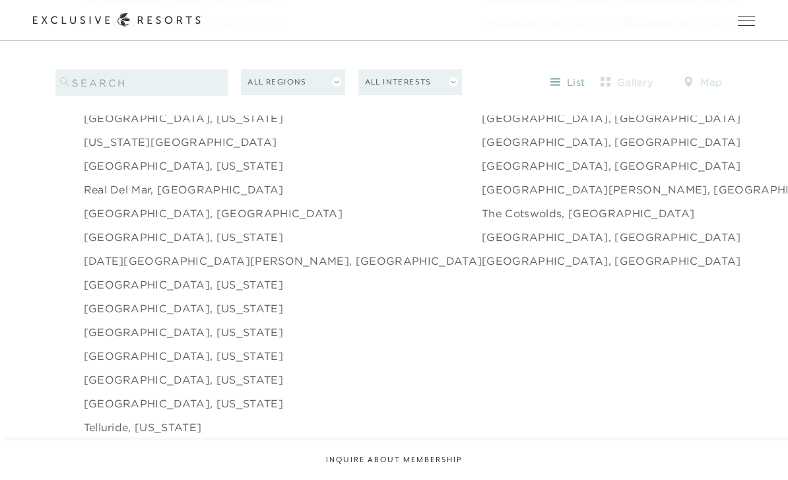
scroll to position [1819, 0]
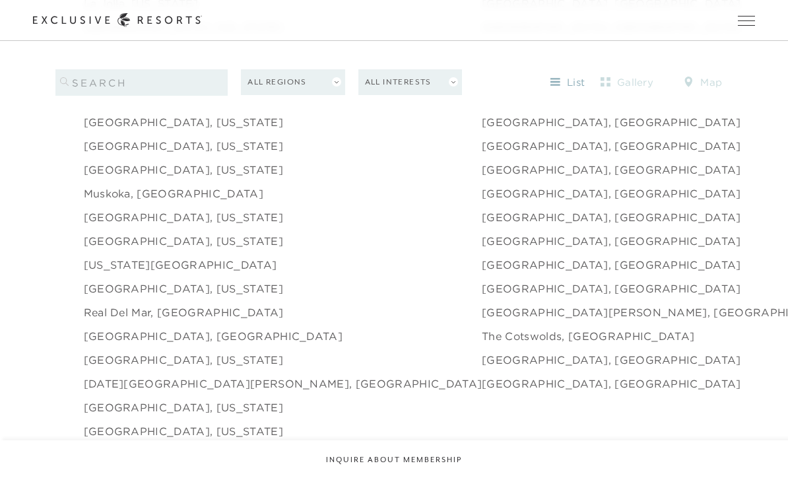
click at [104, 344] on link "[GEOGRAPHIC_DATA], [GEOGRAPHIC_DATA]" at bounding box center [213, 336] width 259 height 16
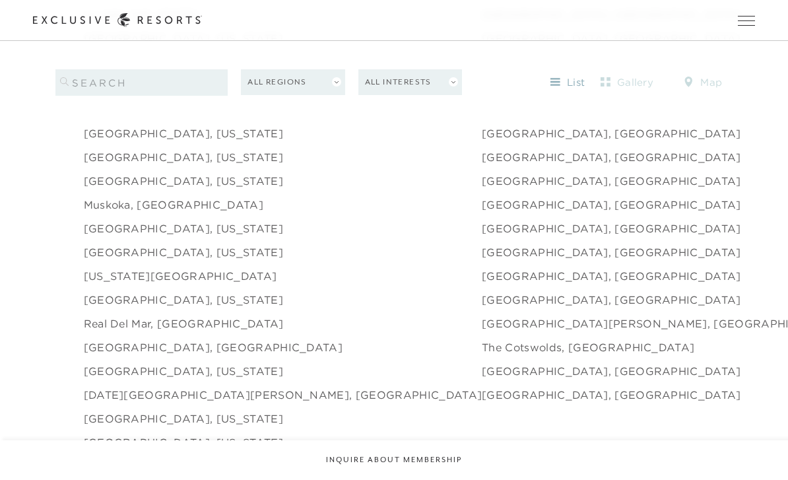
scroll to position [1807, 0]
click at [106, 356] on link "[GEOGRAPHIC_DATA], [GEOGRAPHIC_DATA]" at bounding box center [213, 348] width 259 height 16
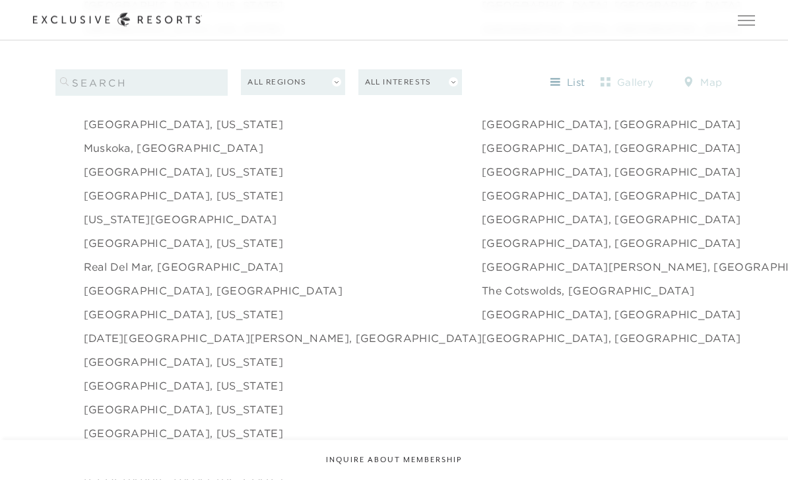
scroll to position [1864, 0]
click at [101, 346] on link "[DATE][GEOGRAPHIC_DATA][PERSON_NAME], [GEOGRAPHIC_DATA]" at bounding box center [283, 338] width 398 height 16
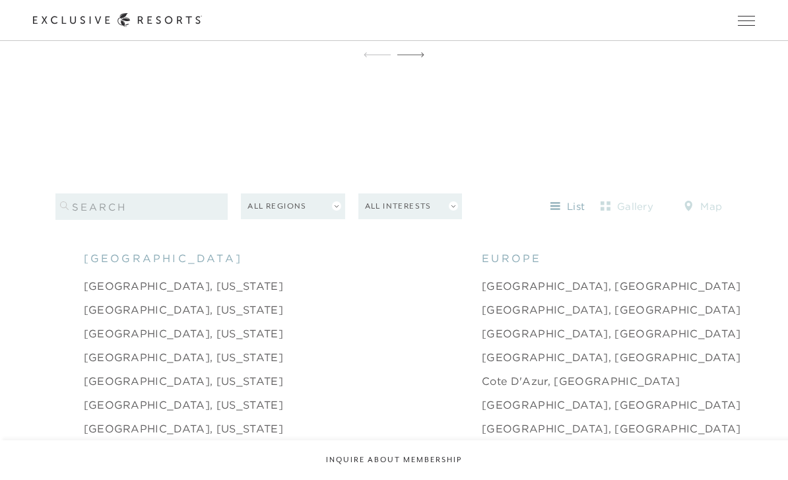
scroll to position [1147, 0]
